Goal: Information Seeking & Learning: Learn about a topic

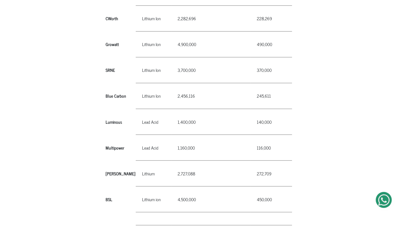
scroll to position [502, 0]
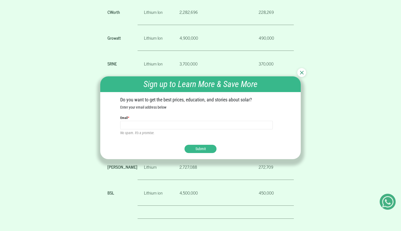
click at [298, 71] on div at bounding box center [301, 72] width 9 height 9
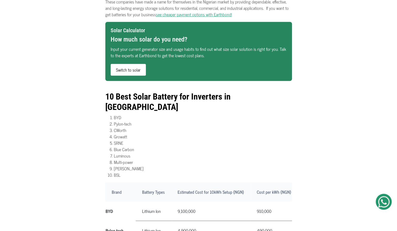
scroll to position [262, 0]
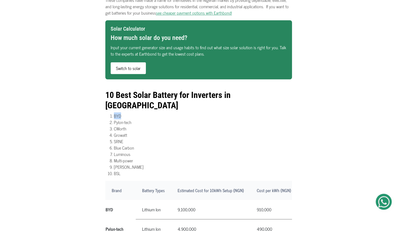
drag, startPoint x: 120, startPoint y: 105, endPoint x: 113, endPoint y: 105, distance: 6.9
click at [114, 113] on li "BYD" at bounding box center [203, 116] width 178 height 6
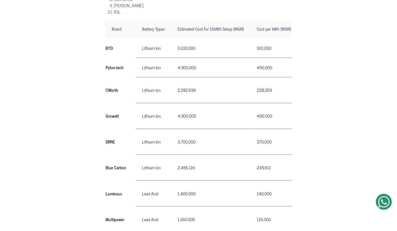
scroll to position [437, 0]
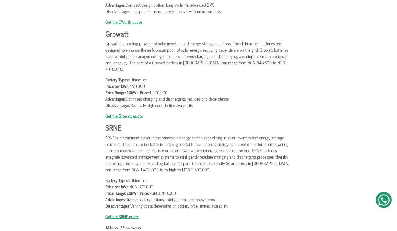
scroll to position [1040, 0]
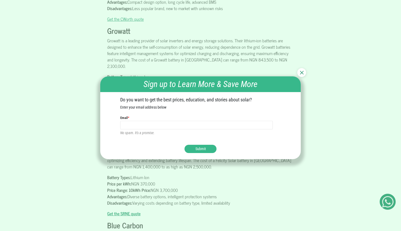
click at [303, 74] on img at bounding box center [302, 73] width 4 height 4
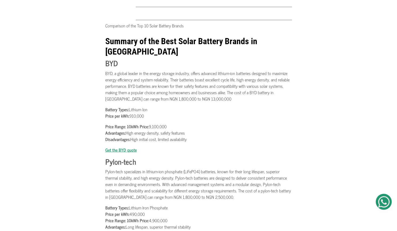
scroll to position [730, 0]
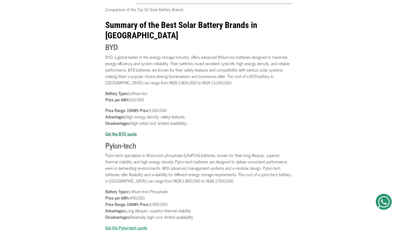
click at [115, 130] on b "Get the BYD quote" at bounding box center [120, 133] width 31 height 7
